Goal: Task Accomplishment & Management: Complete application form

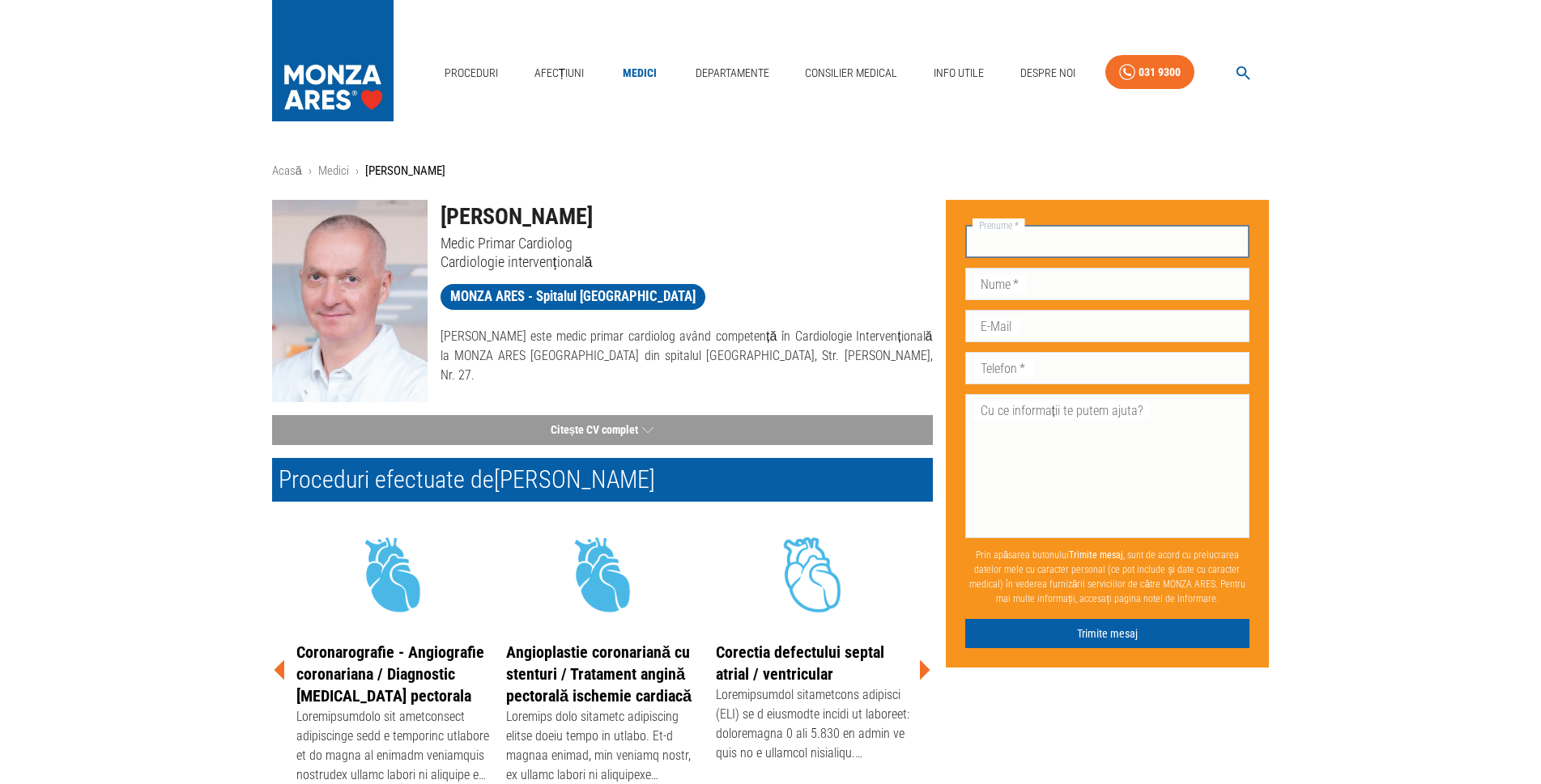
click at [1052, 249] on input "Prenume   *" at bounding box center [1107, 242] width 285 height 33
type input "ilarion"
click at [1066, 284] on input "Nume   *" at bounding box center [1107, 284] width 285 height 33
type input "lacusta"
click at [1061, 323] on input "E-Mail" at bounding box center [1107, 326] width 285 height 33
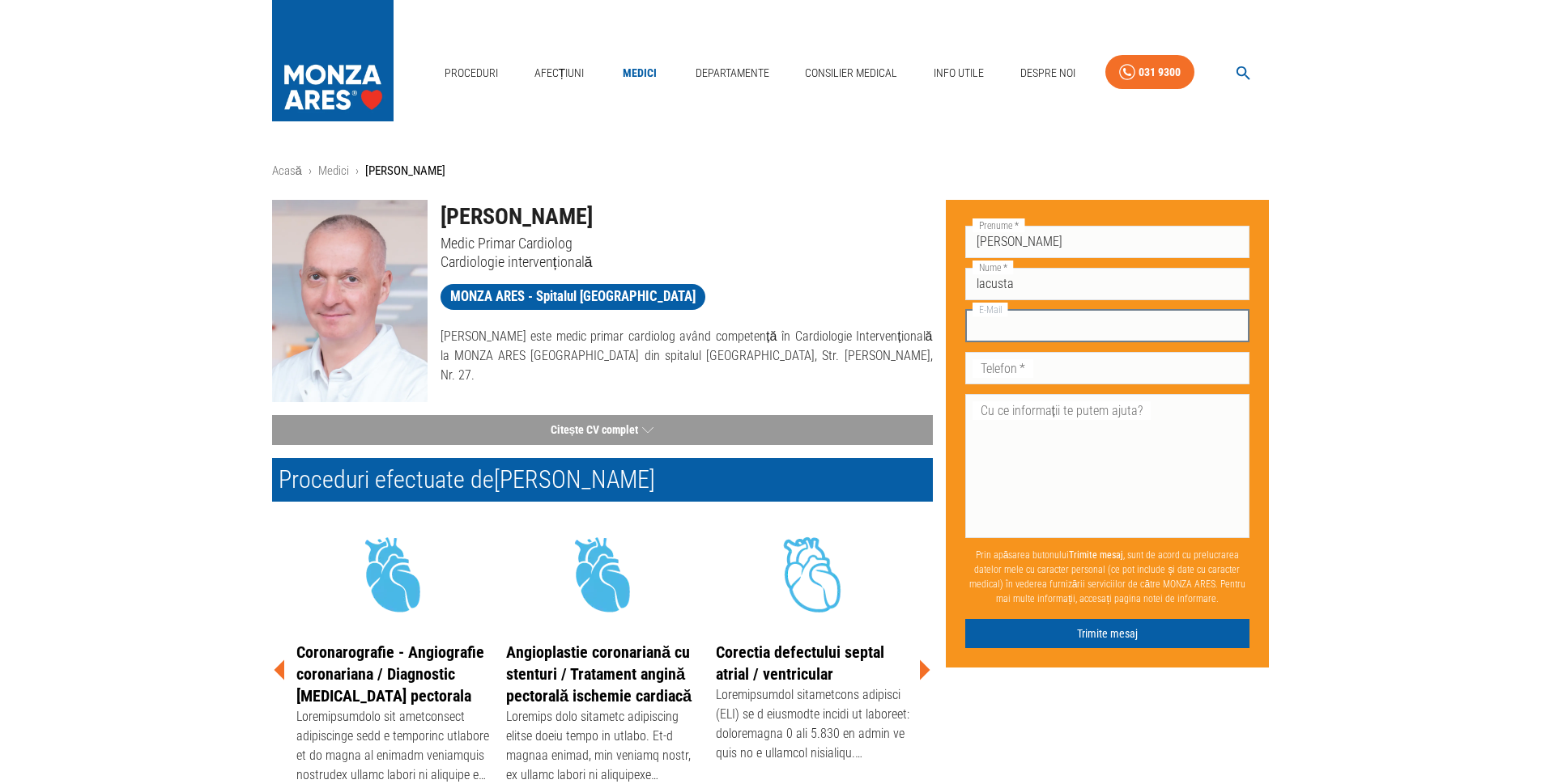
type input "lacustaiilarion1944@gmail.com"
click at [1068, 377] on input "Telefon   *" at bounding box center [1107, 368] width 285 height 33
type input "+40722242413"
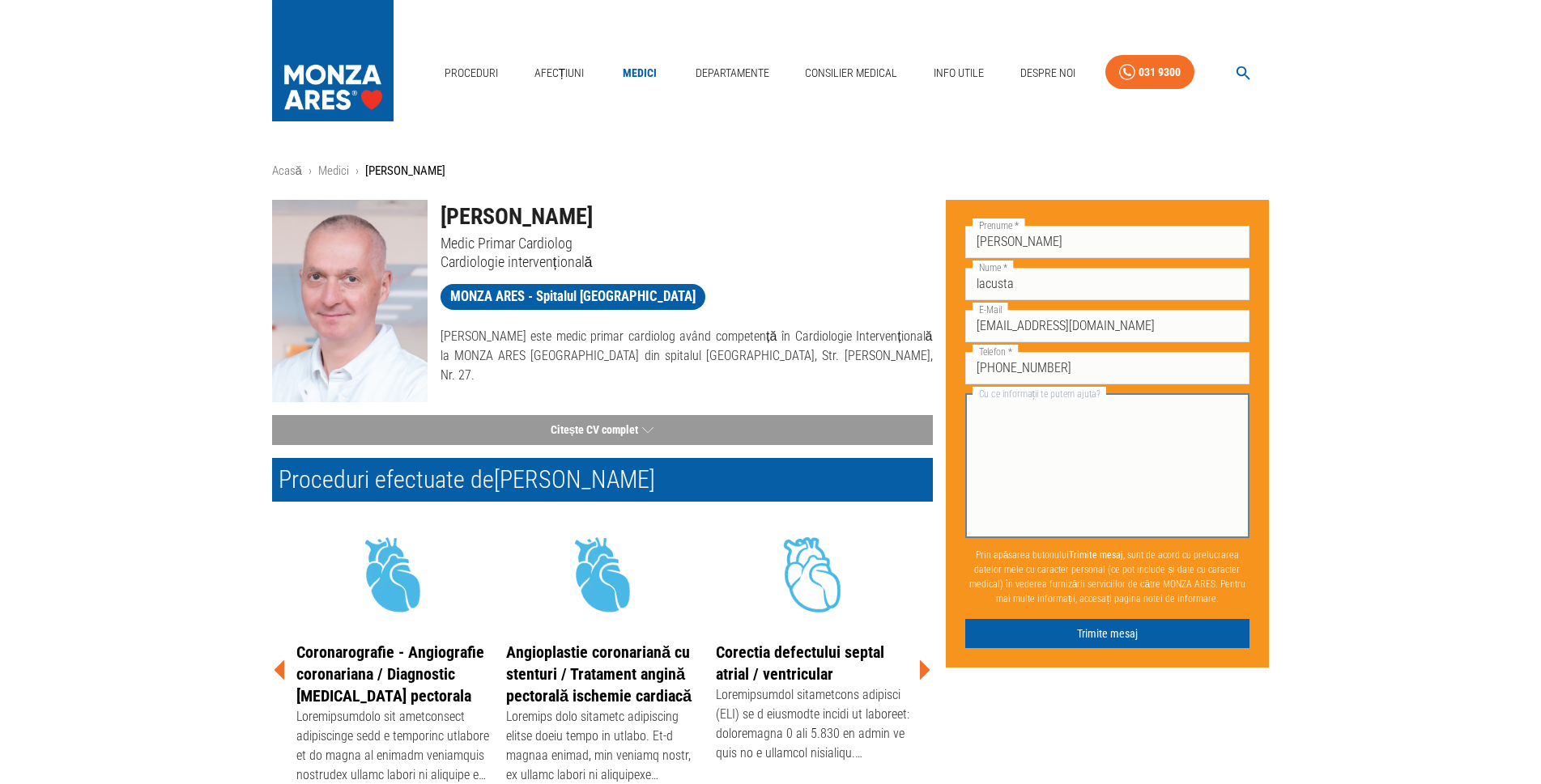
click at [1019, 419] on textarea "Cu ce informații te putem ajuta?" at bounding box center [1108, 466] width 263 height 130
type textarea "solicit o consultatie si coronarografie."
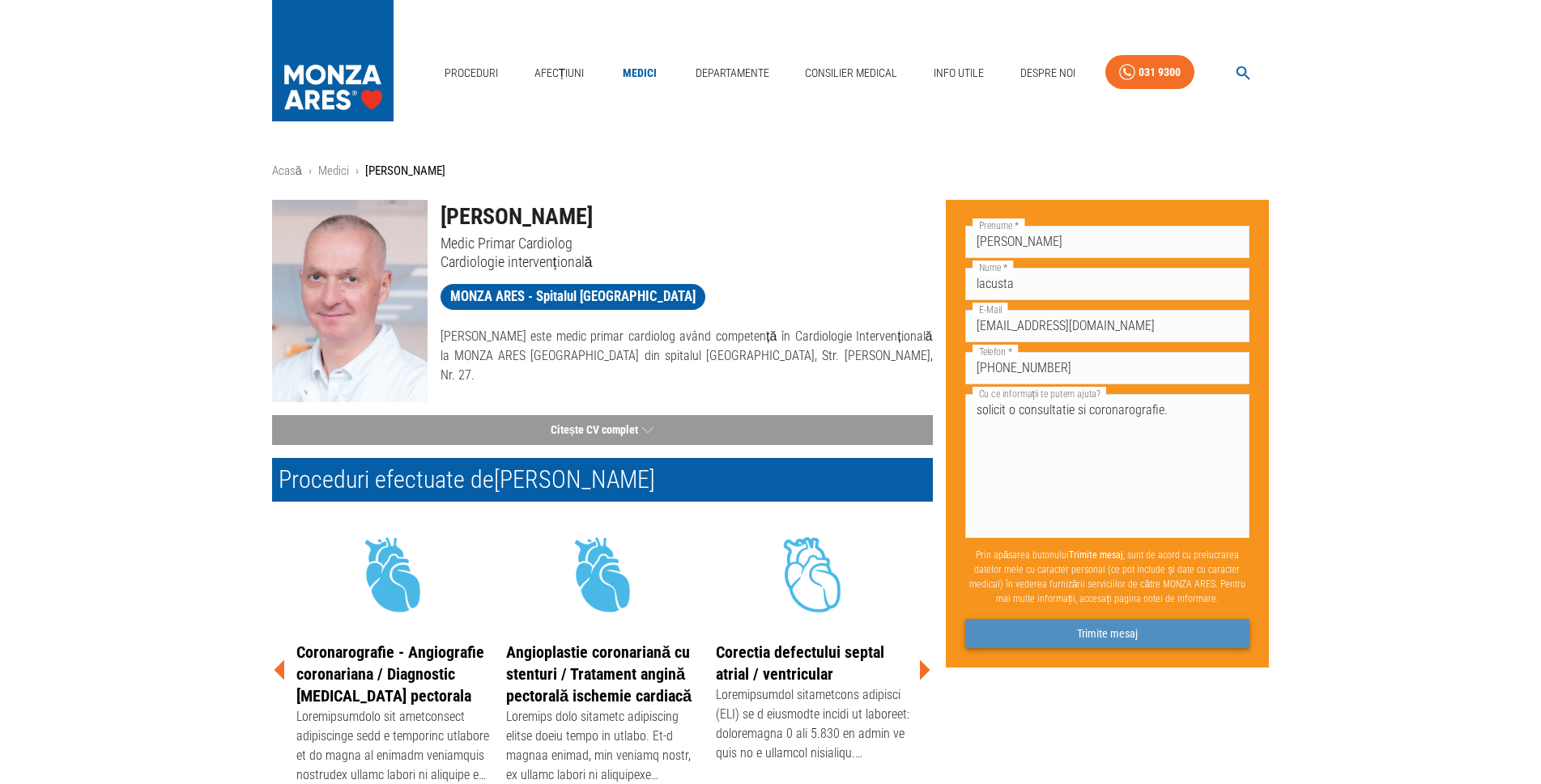
click at [1112, 634] on button "Trimite mesaj" at bounding box center [1107, 634] width 285 height 30
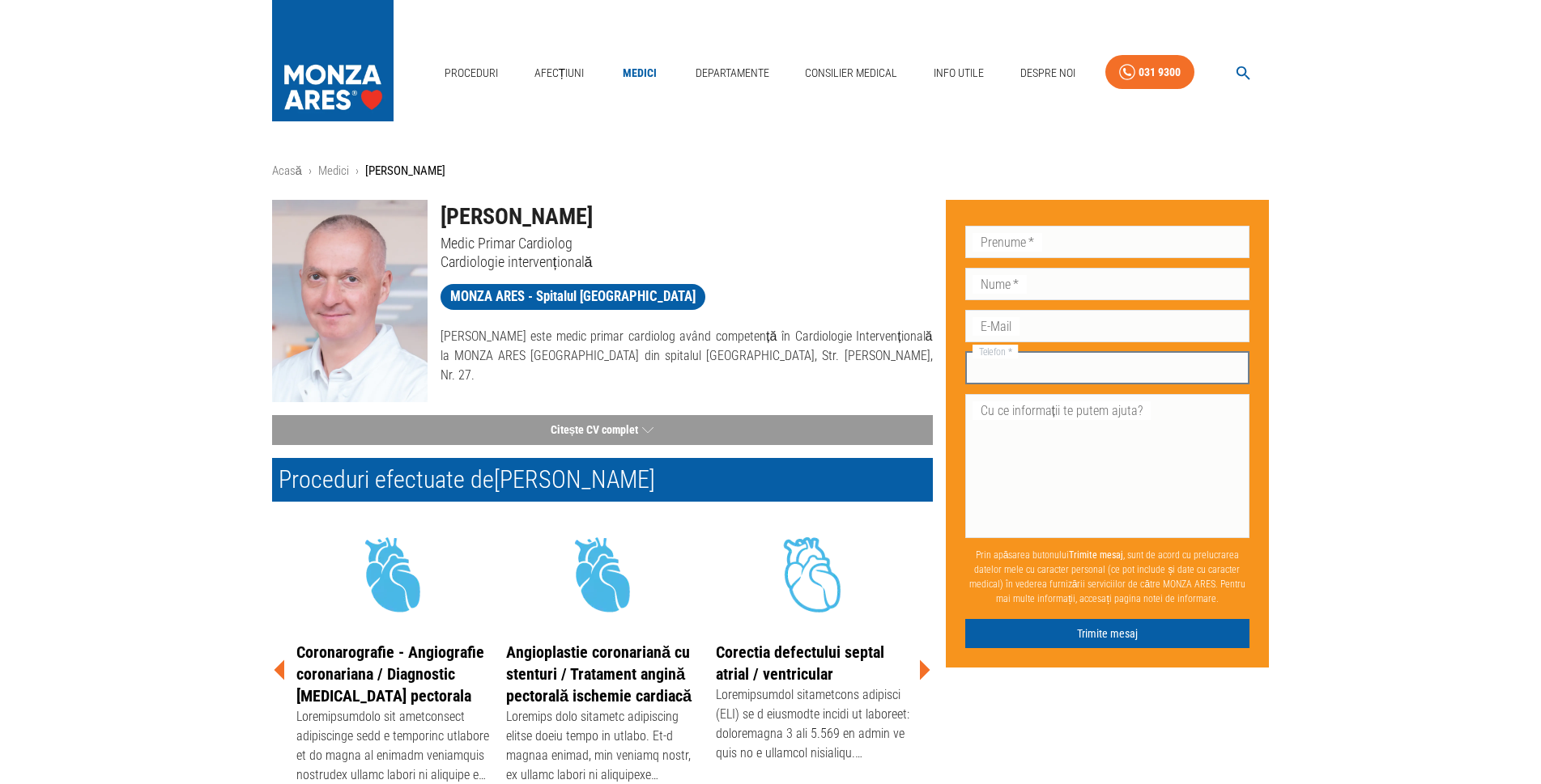
click at [1046, 372] on input "Telefon   *" at bounding box center [1107, 368] width 285 height 33
type input "+40722242413"
click at [1045, 335] on input "E-Mail" at bounding box center [1107, 326] width 285 height 33
type input "lacustaiilarion1944@gmail.com"
click at [1041, 243] on input "Prenume   *" at bounding box center [1107, 242] width 285 height 33
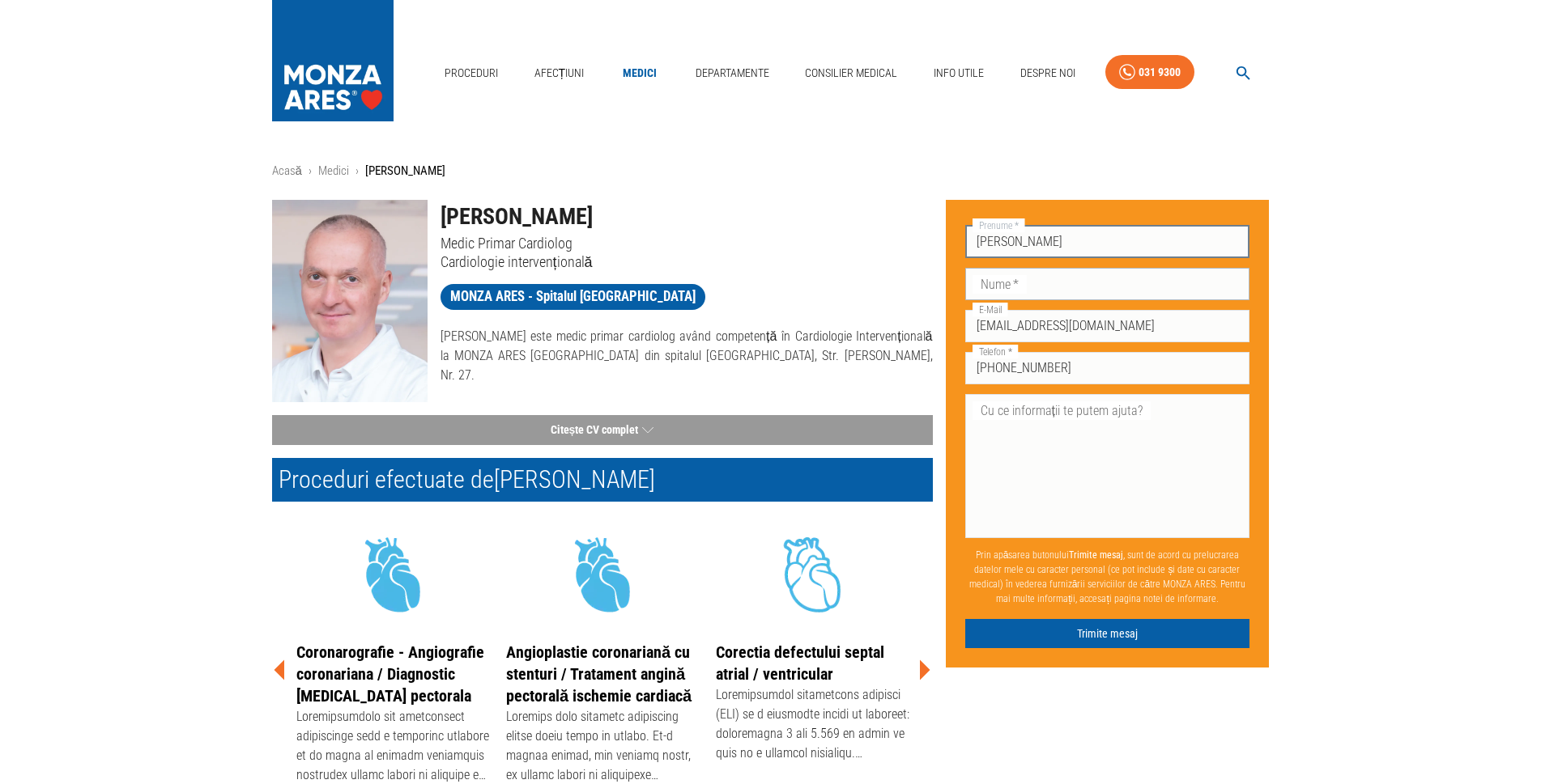
type input "ilarion"
click at [1045, 297] on input "Nume   *" at bounding box center [1107, 284] width 285 height 33
type input "lacusta"
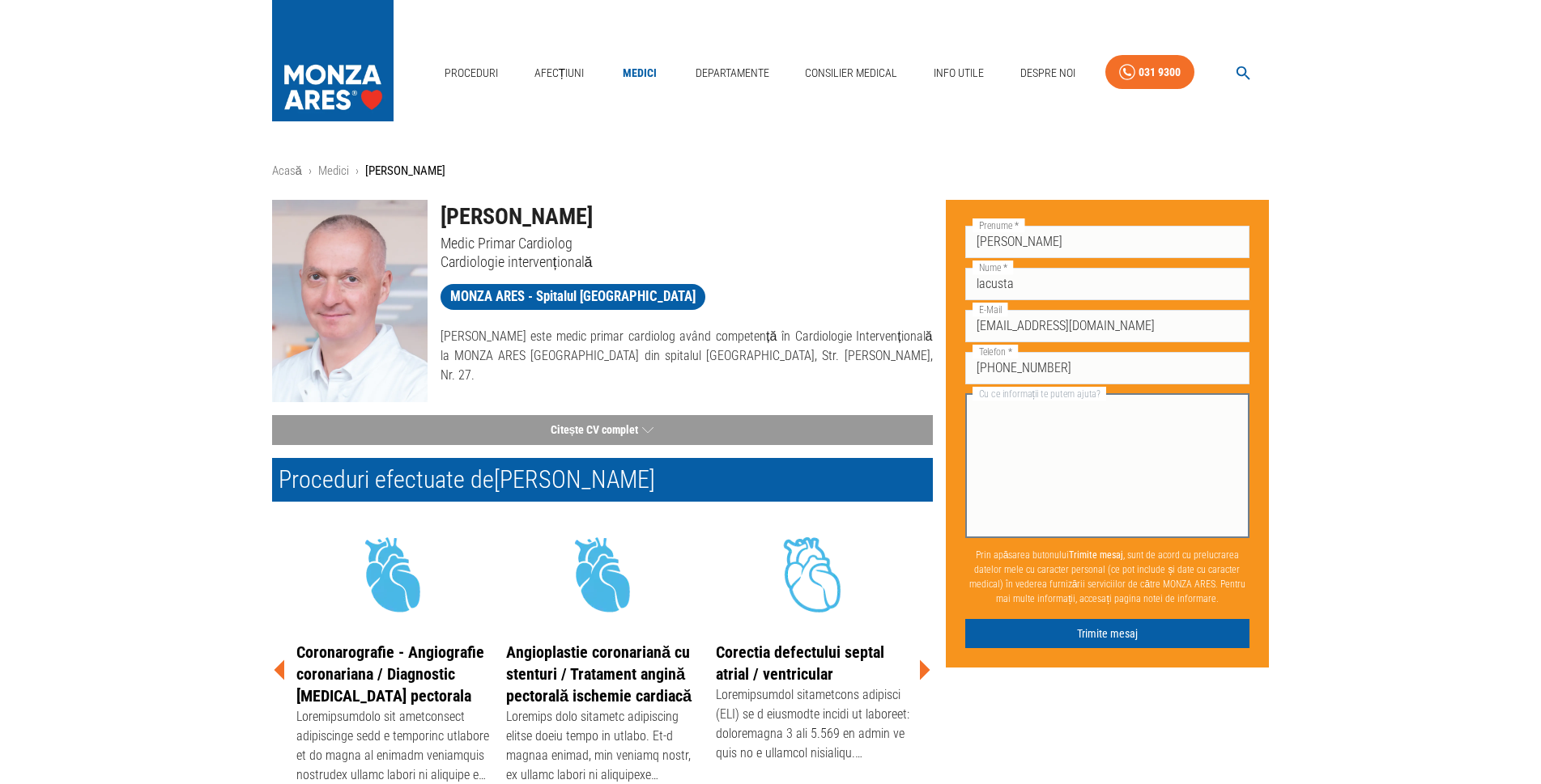
click at [1048, 416] on textarea "Cu ce informații te putem ajuta?" at bounding box center [1108, 466] width 263 height 130
type textarea "doresc o consultatie la dr. dan deleanu la spitalul Monza"
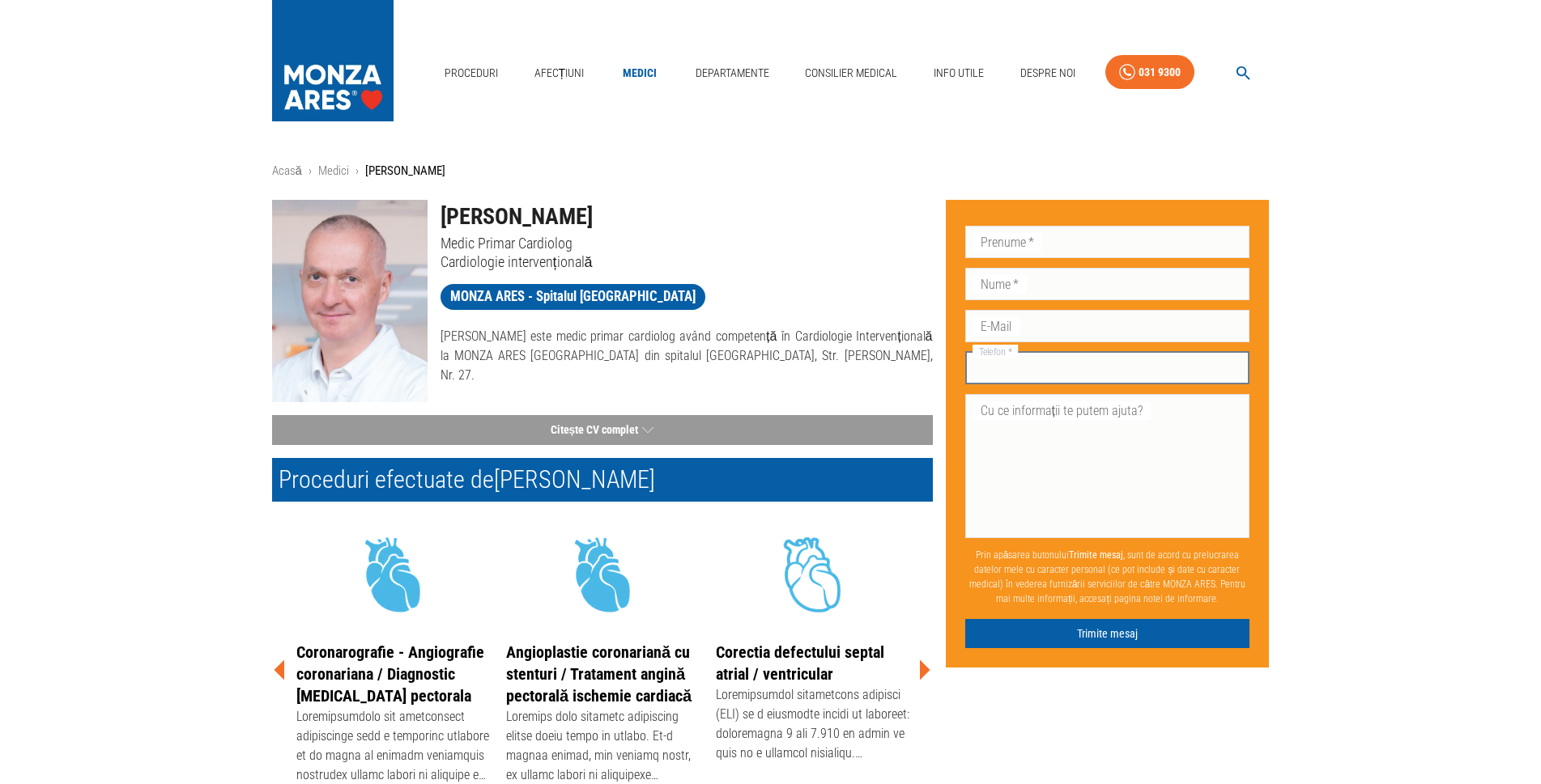
click at [1099, 369] on input "Telefon   *" at bounding box center [1107, 368] width 285 height 33
type input "+40722242413"
click at [1153, 334] on input "E-Mail" at bounding box center [1107, 326] width 285 height 33
type input "lacustaiilarion1944@gmail.com"
click at [1109, 286] on input "Nume   *" at bounding box center [1107, 284] width 285 height 33
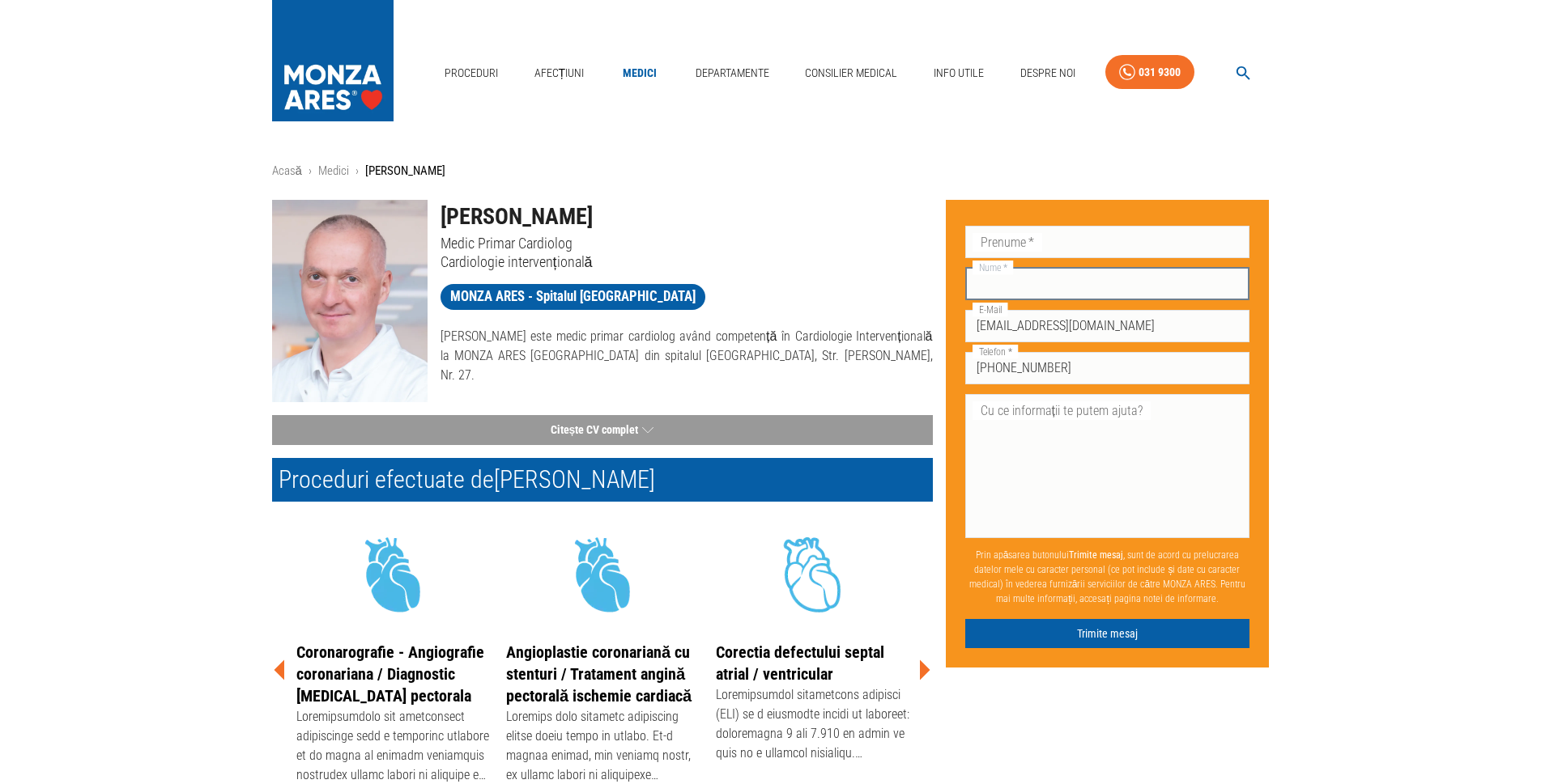
type input "lacusta"
click at [1083, 250] on input "Prenume   *" at bounding box center [1107, 242] width 285 height 33
type input "ilarion"
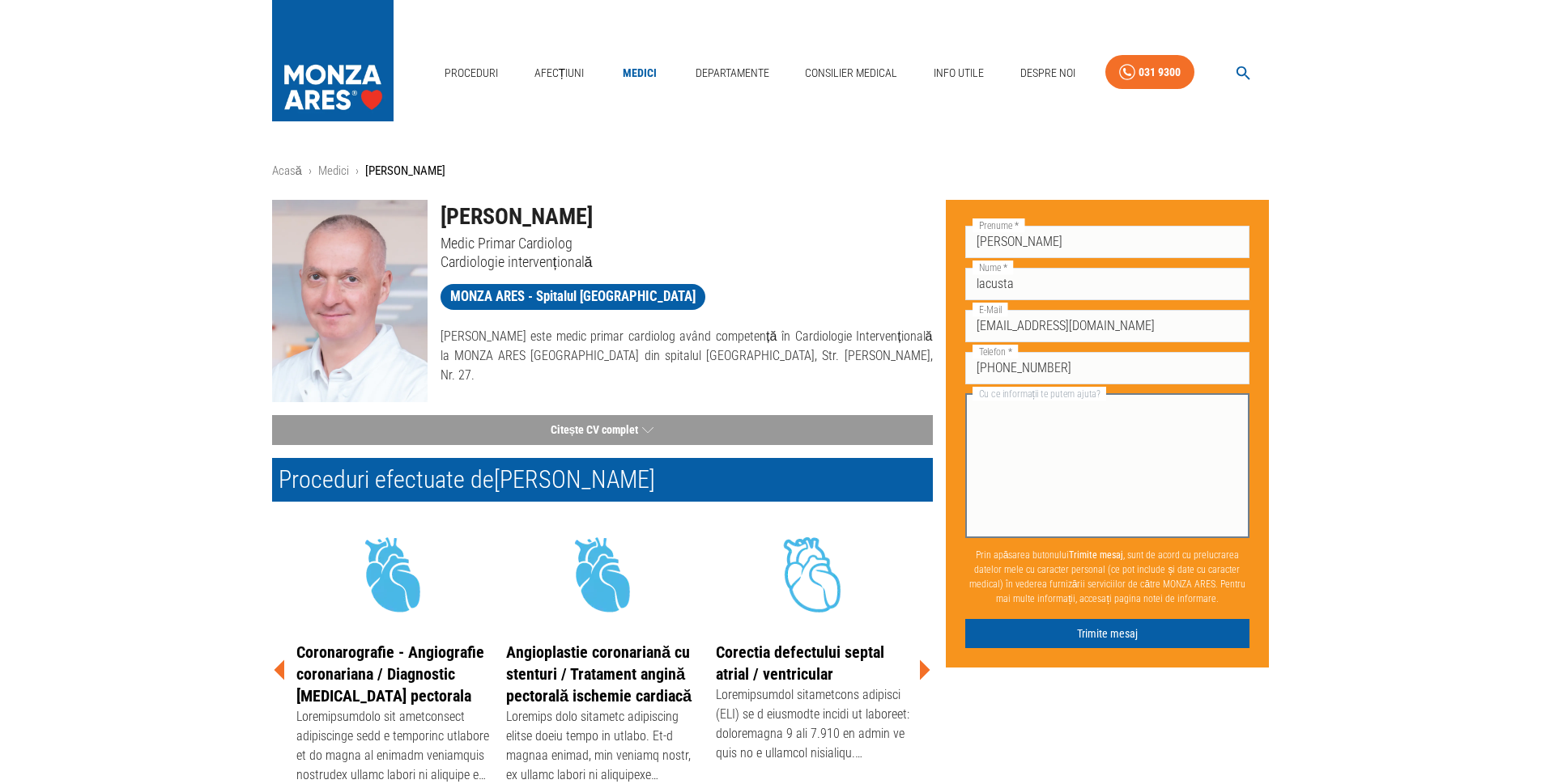
click at [1100, 417] on textarea "Cu ce informații te putem ajuta?" at bounding box center [1108, 466] width 263 height 130
type textarea "doresc o consultatie la Dr.Dan Deleanu"
